Goal: Book appointment/travel/reservation

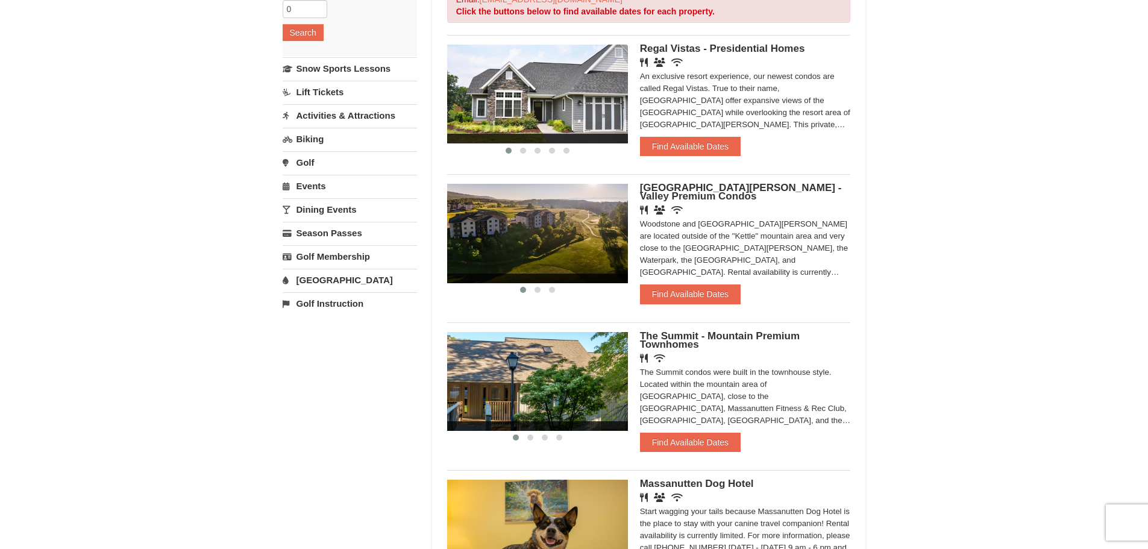
scroll to position [181, 0]
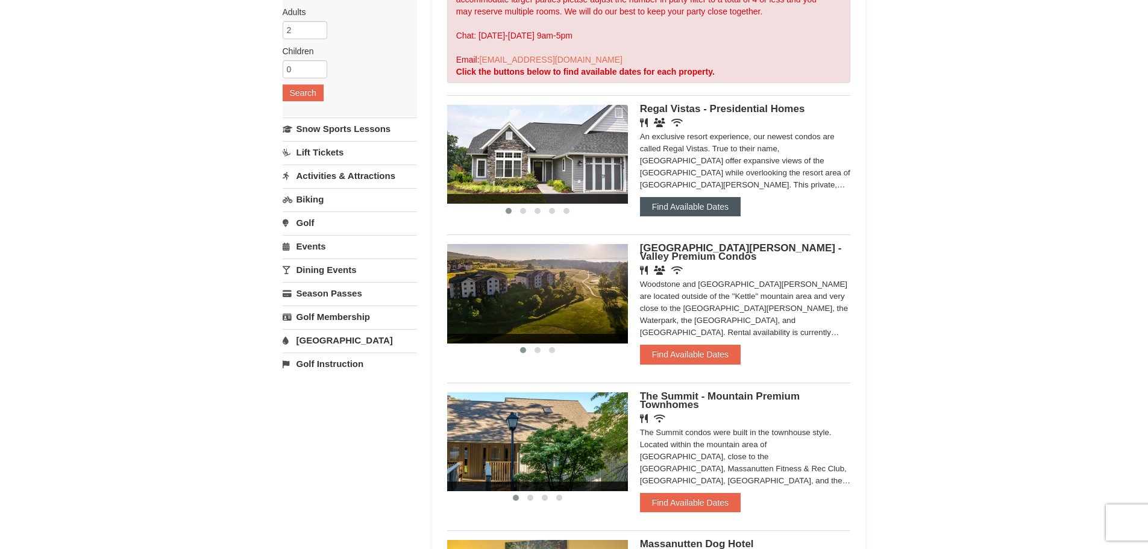
click at [665, 209] on button "Find Available Dates" at bounding box center [690, 206] width 101 height 19
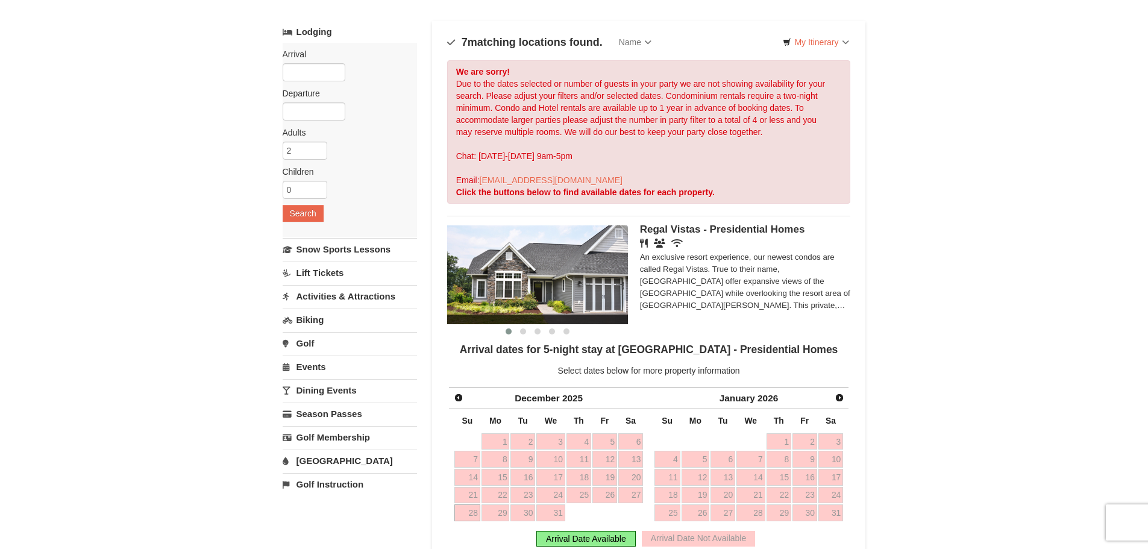
scroll to position [0, 0]
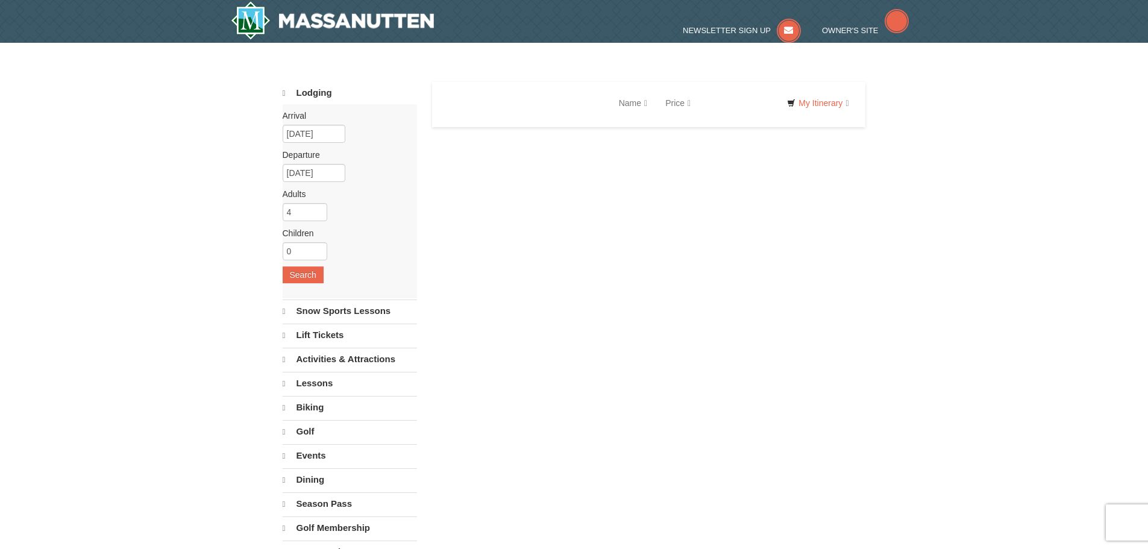
select select "10"
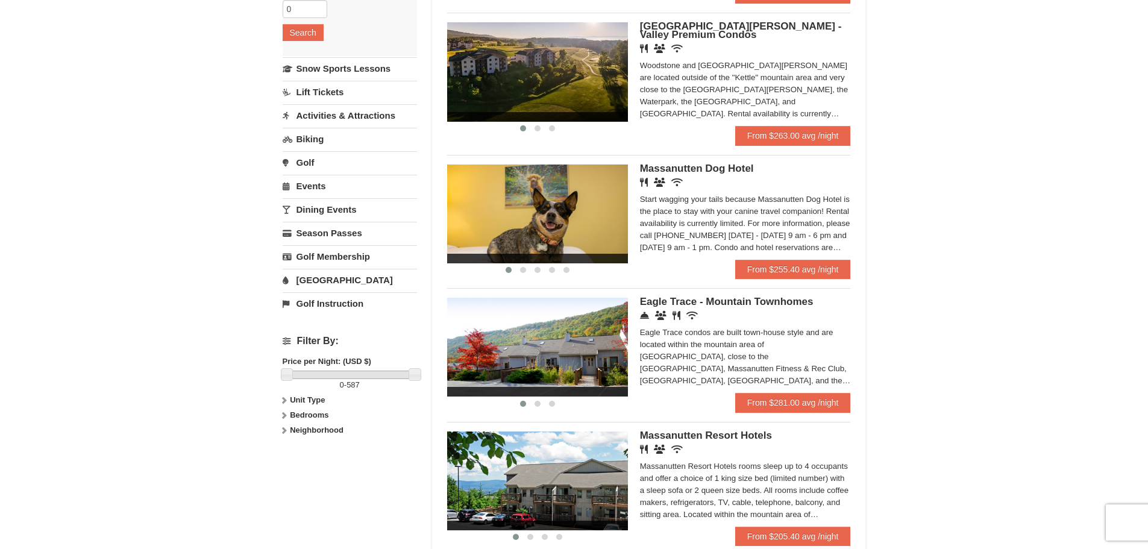
scroll to position [121, 0]
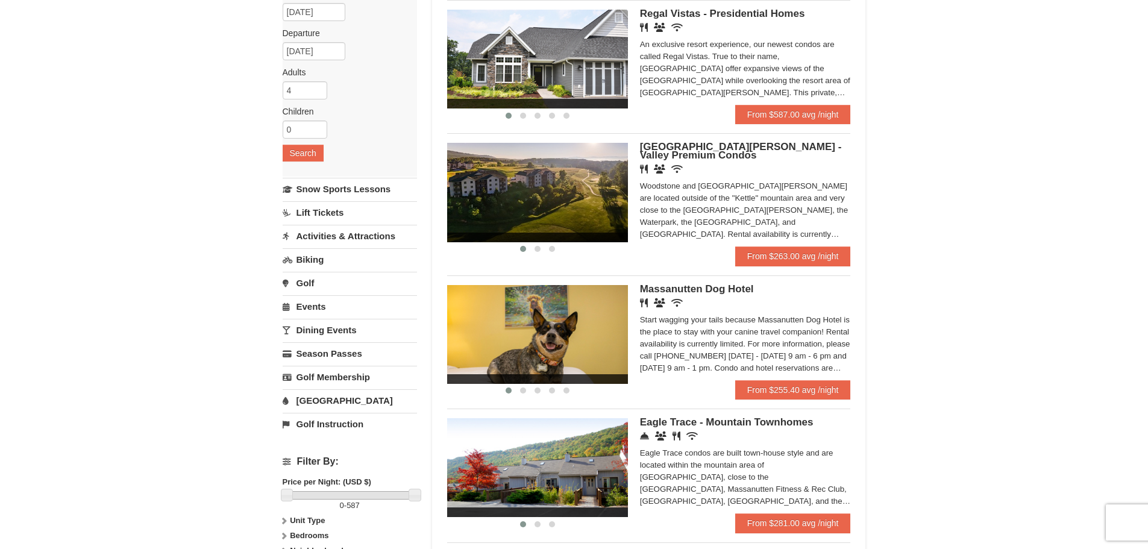
click at [318, 327] on link "Dining Events" at bounding box center [350, 330] width 134 height 22
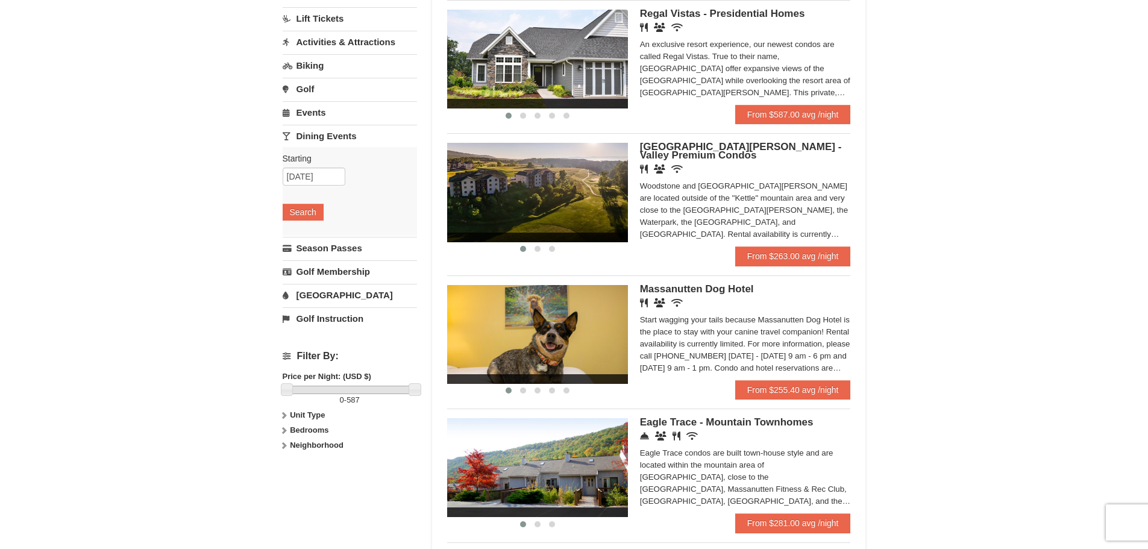
scroll to position [0, 0]
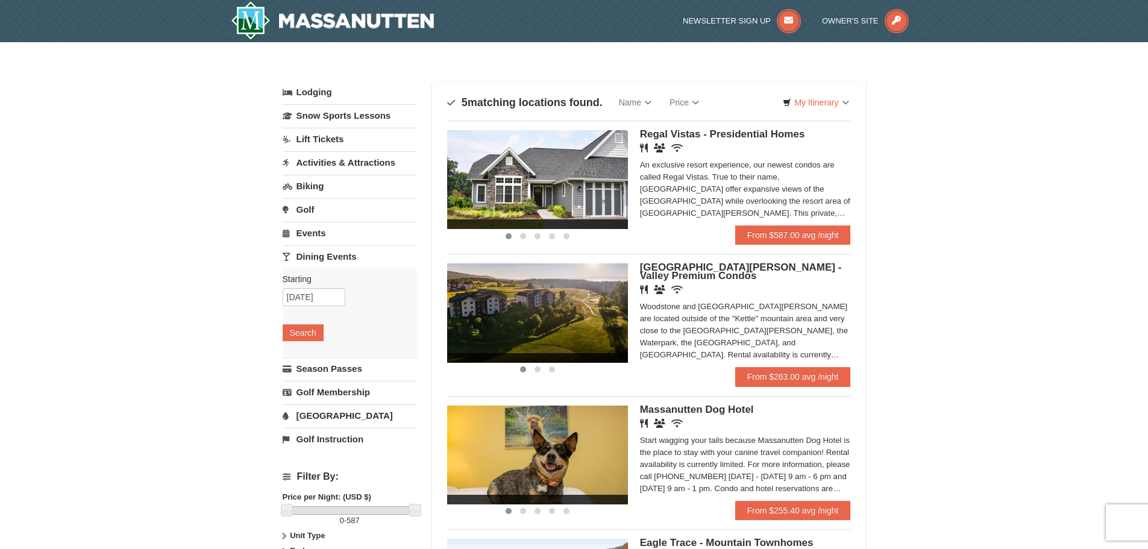
click at [312, 136] on link "Lift Tickets" at bounding box center [350, 139] width 134 height 22
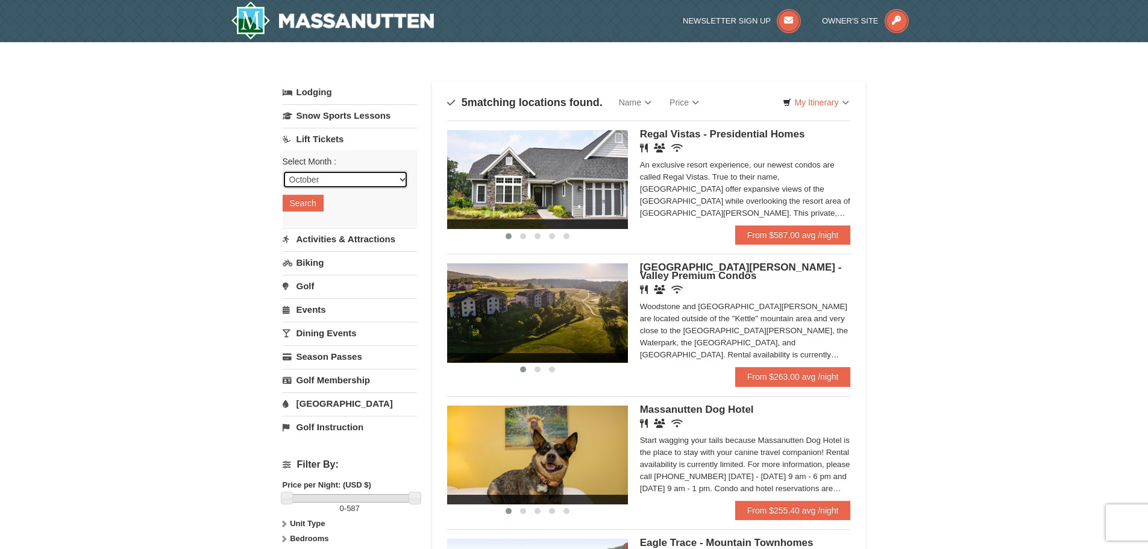
click at [320, 179] on select "October November December January February March April May June July August Sep…" at bounding box center [345, 180] width 125 height 18
select select "12"
click at [283, 171] on select "October November December January February March April May June July August Sep…" at bounding box center [345, 180] width 125 height 18
click at [305, 204] on button "Search" at bounding box center [303, 203] width 41 height 17
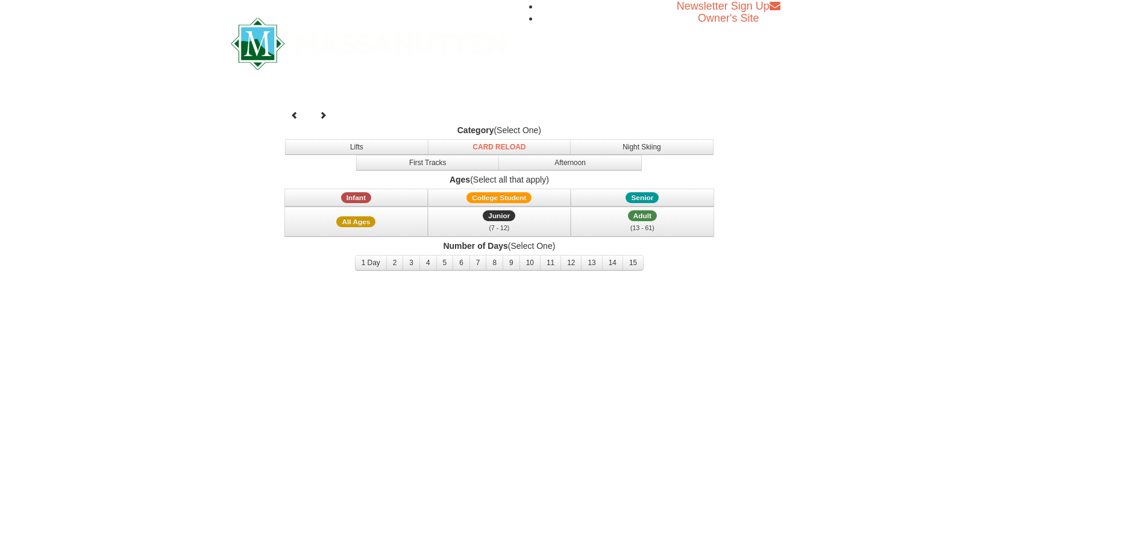
select select "12"
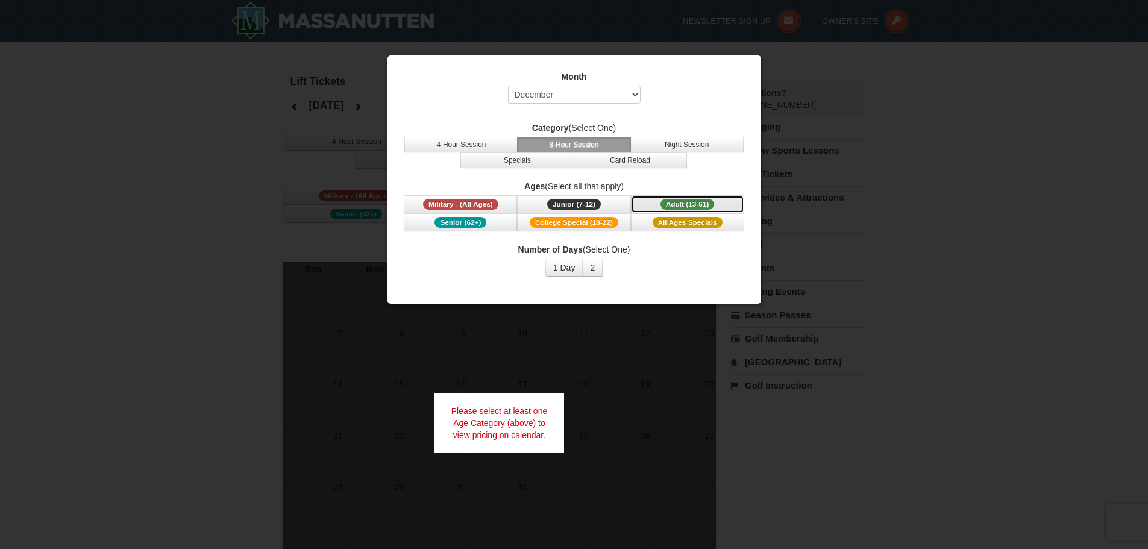
click at [683, 204] on span "Adult (13-61)" at bounding box center [687, 204] width 54 height 11
